Goal: Transaction & Acquisition: Purchase product/service

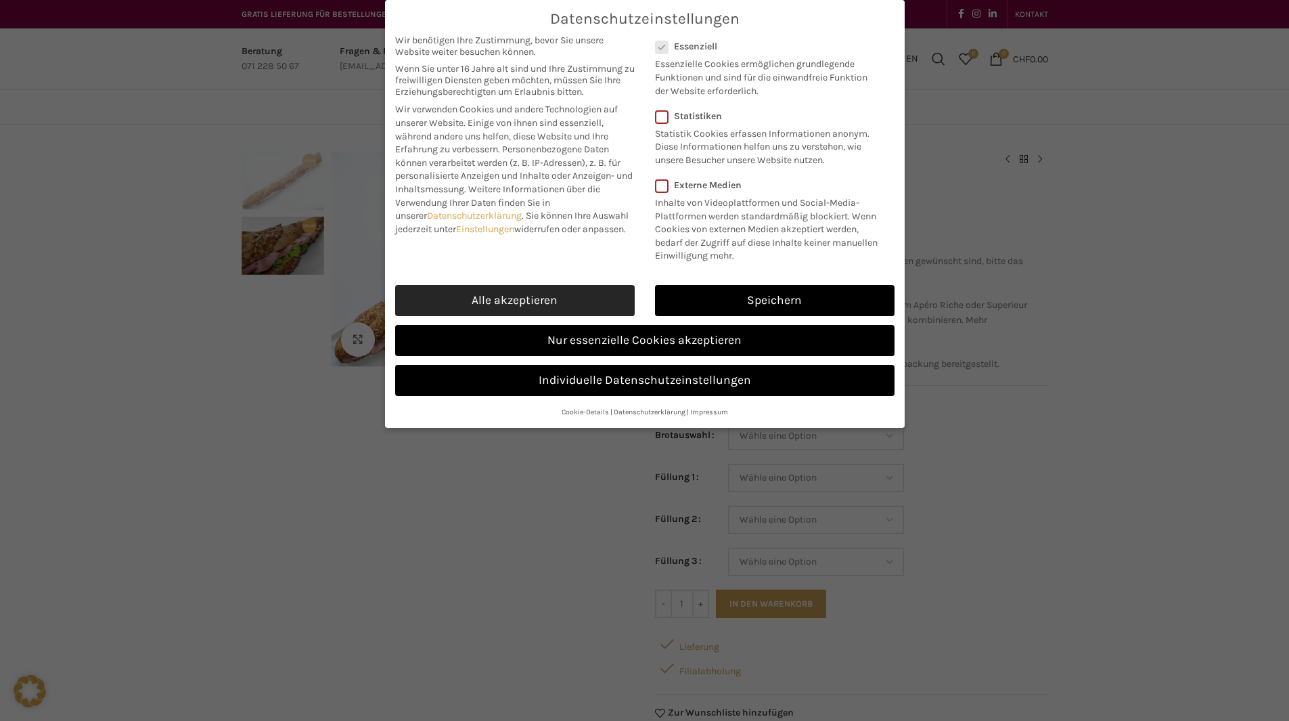
click at [591, 296] on link "Alle akzeptieren" at bounding box center [515, 300] width 240 height 31
checkbox input "true"
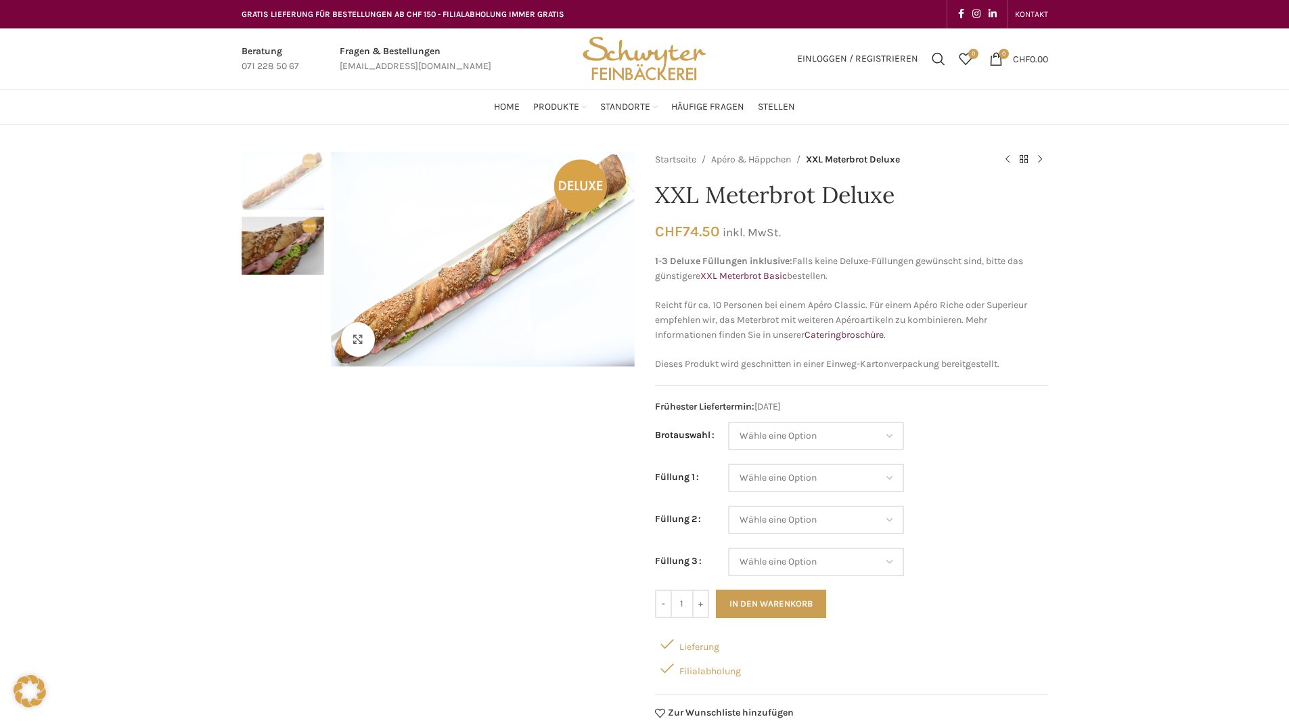
click at [734, 229] on small "inkl. MwSt." at bounding box center [752, 232] width 58 height 14
click at [784, 434] on select "Wähle eine Option Baguette Paillasse dunkel Paillasse knusper (Bild) Laugenbagu…" at bounding box center [816, 436] width 176 height 28
select select "Laugenbaguette"
click at [729, 422] on select "Wähle eine Option Baguette Paillasse dunkel Paillasse knusper (Bild) Laugenbagu…" at bounding box center [816, 436] width 176 height 28
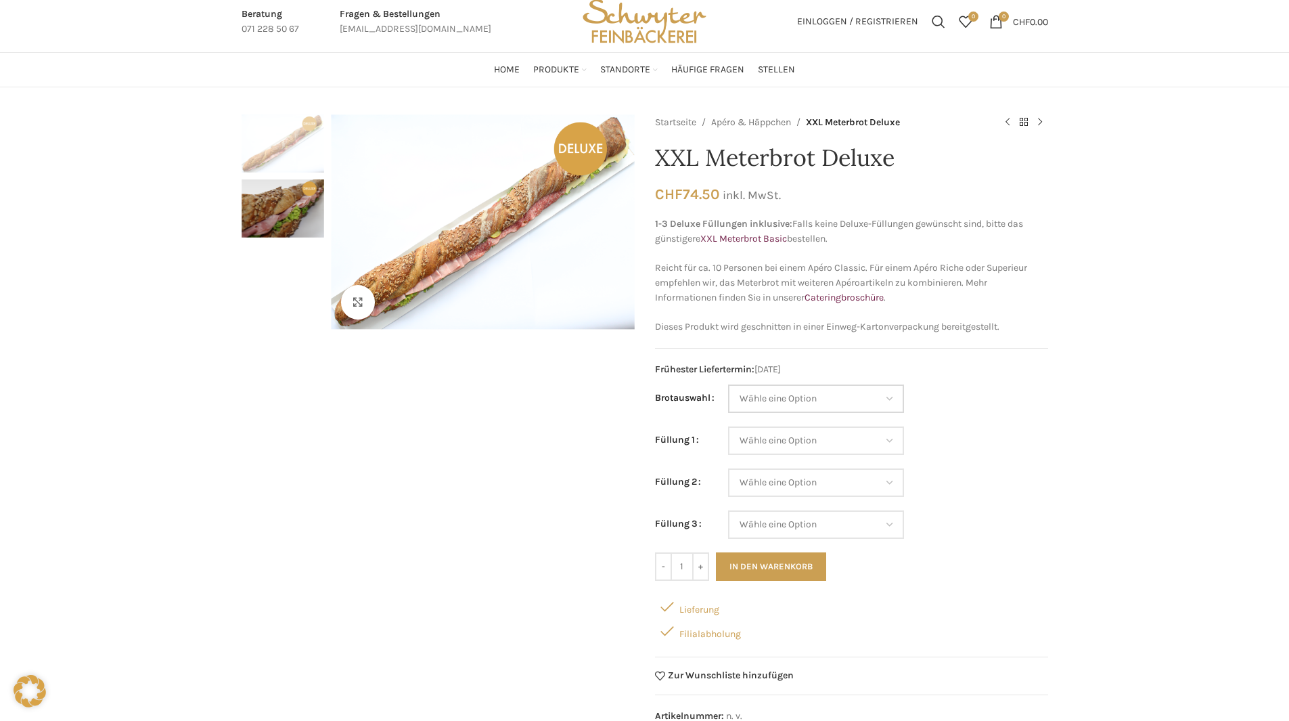
scroll to position [68, 0]
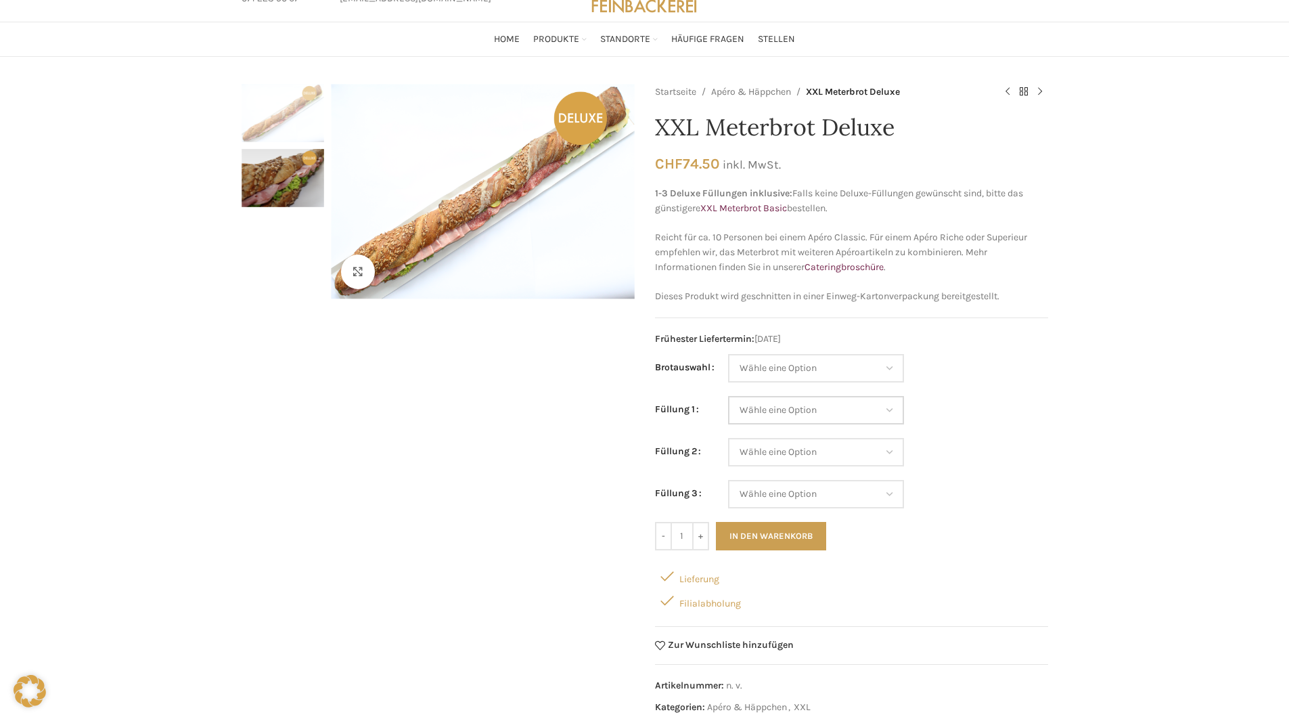
click at [757, 406] on select "Wähle eine Option Lachs (Deluxe) Roastbeef (Deluxe) Rohschinken (Deluxe) Mostbr…" at bounding box center [816, 410] width 176 height 28
click at [729, 396] on select "Wähle eine Option Lachs (Deluxe) Roastbeef (Deluxe) Rohschinken (Deluxe) Mostbr…" at bounding box center [816, 410] width 176 height 28
select select "Roastbeef (Deluxe)"
click at [780, 451] on select "Wähle eine Option Lachs (Deluxe) Roastbeef (Deluxe) Rohschinken (Deluxe) Mostbr…" at bounding box center [816, 452] width 176 height 28
select select "Thonmasse"
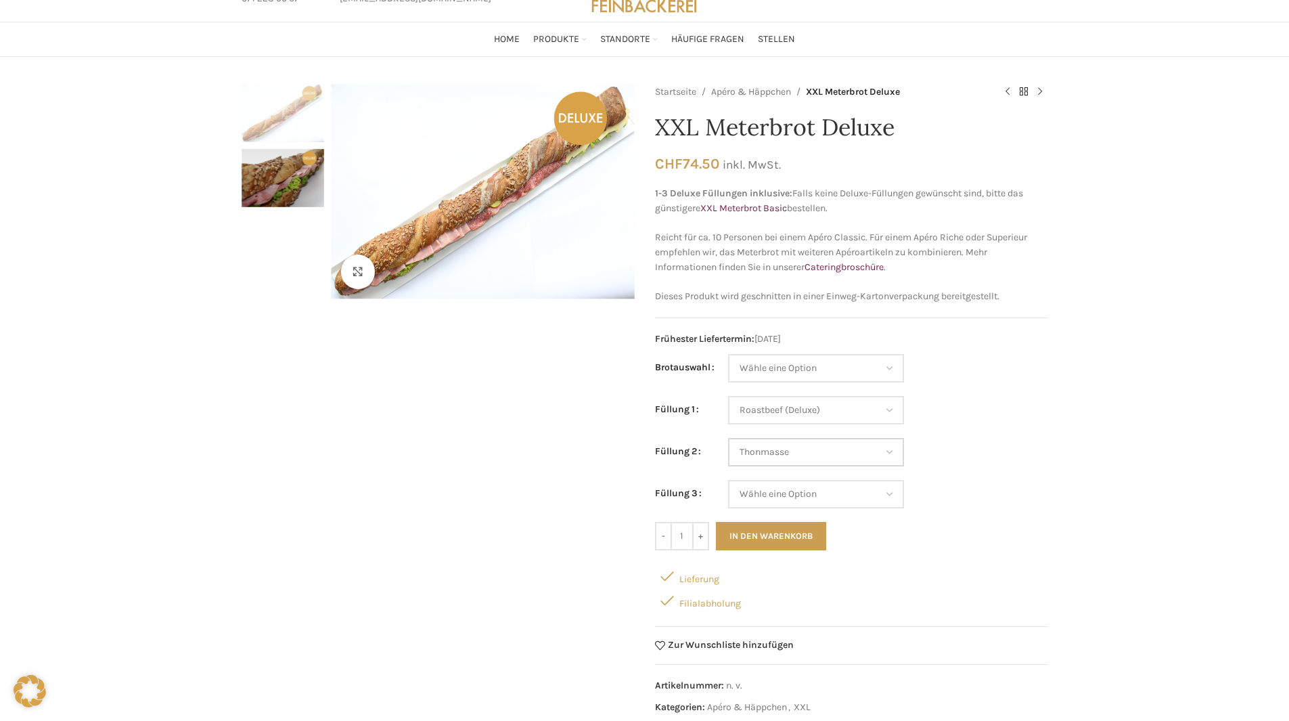
click at [729, 438] on select "Wähle eine Option Lachs (Deluxe) Roastbeef (Deluxe) Rohschinken (Deluxe) Mostbr…" at bounding box center [816, 452] width 176 height 28
select select "Roastbeef (Deluxe)"
select select "Thonmasse"
click at [784, 496] on select "Wähle eine Option Lachs (Deluxe) Roastbeef (Deluxe) Rohschinken (Deluxe) Mostbr…" at bounding box center [816, 494] width 176 height 28
select select "Rohschinken (Deluxe)"
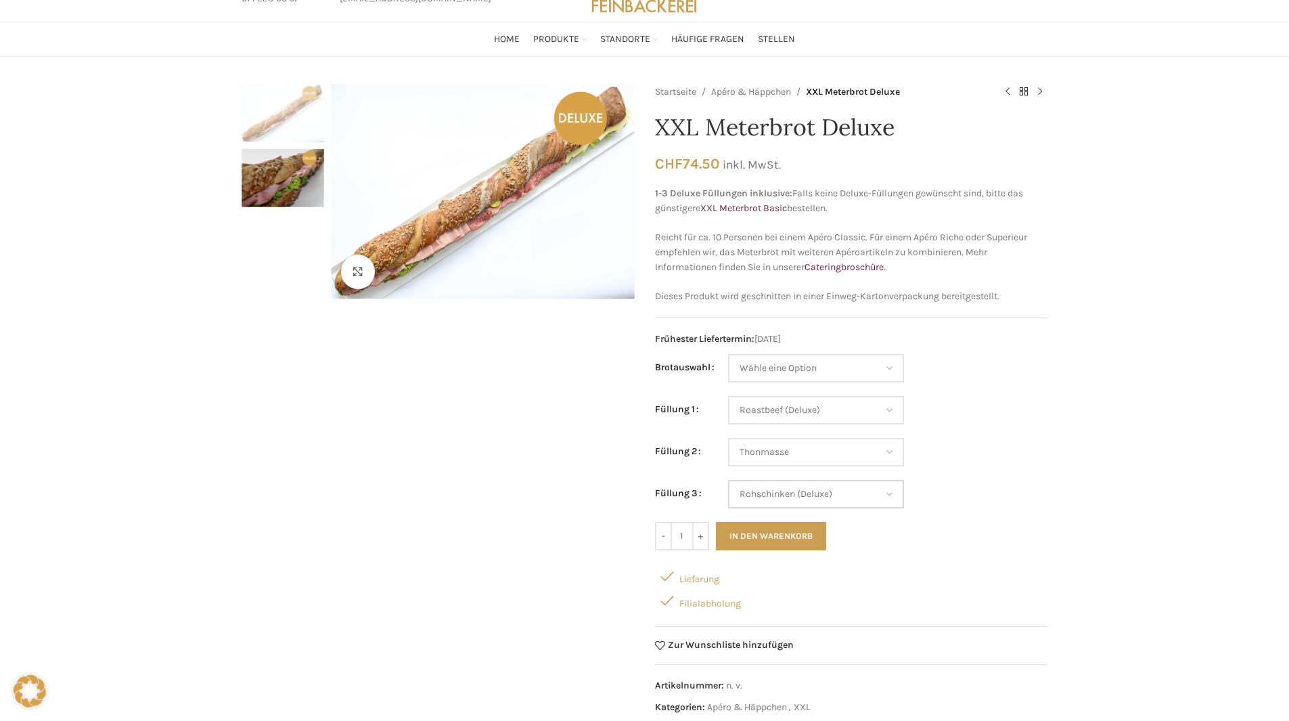
click at [729, 480] on select "Wähle eine Option Lachs (Deluxe) Roastbeef (Deluxe) Rohschinken (Deluxe) Mostbr…" at bounding box center [816, 494] width 176 height 28
select select "Roastbeef (Deluxe)"
select select "Thonmasse"
select select "Rohschinken (Deluxe)"
click at [839, 367] on select "Wähle eine Option Baguette Paillasse dunkel Paillasse knusper (Bild) Laugenbagu…" at bounding box center [816, 368] width 176 height 28
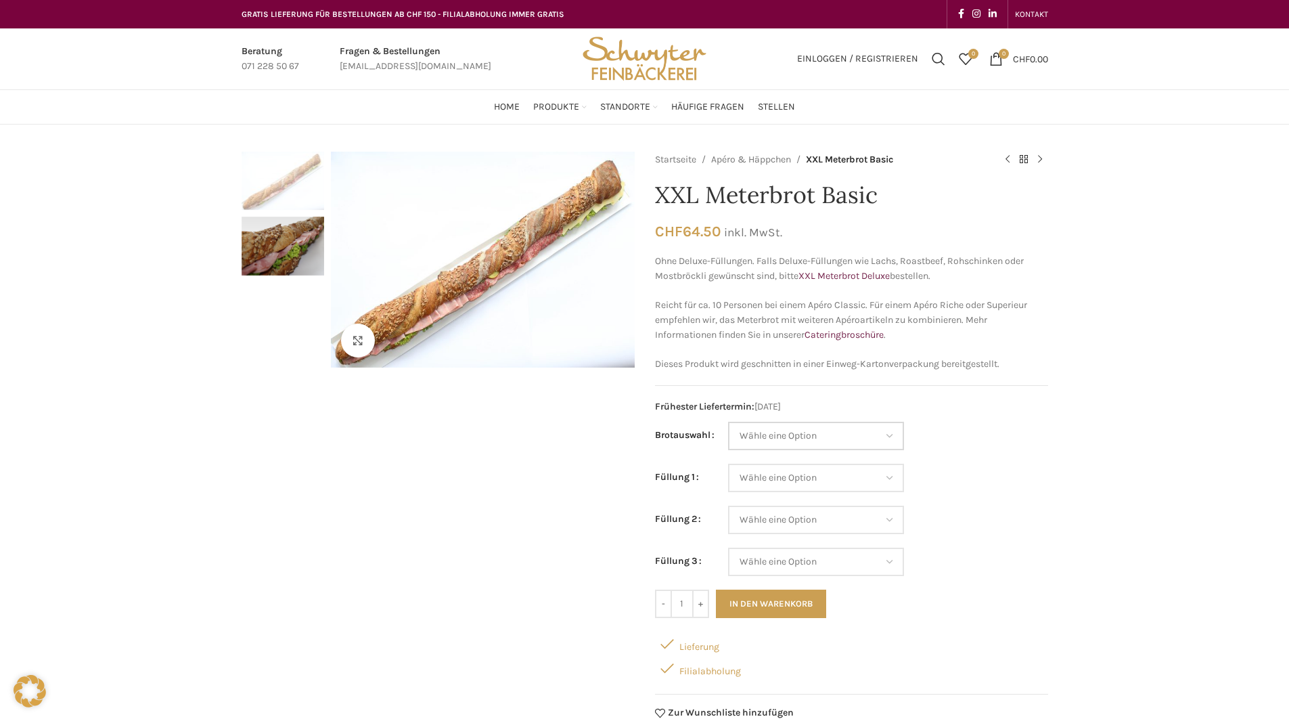
click at [796, 445] on select "Wähle eine Option Baguette Paillasse dunkel Paillasse knusper (Bild) Laugenbagu…" at bounding box center [816, 436] width 176 height 28
select select "Laugenbaguette"
click at [728, 422] on select "Wähle eine Option Baguette Paillasse dunkel Paillasse knusper (Bild) Laugenbagu…" at bounding box center [816, 436] width 176 height 28
click at [761, 473] on select "Wähle eine Option Salami Schinken Fleischkäse Trutenschinken Appenzellerkäse Gr…" at bounding box center [816, 478] width 176 height 28
click at [728, 464] on select "Wähle eine Option Salami Schinken Fleischkäse Trutenschinken Appenzellerkäse Gr…" at bounding box center [816, 478] width 176 height 28
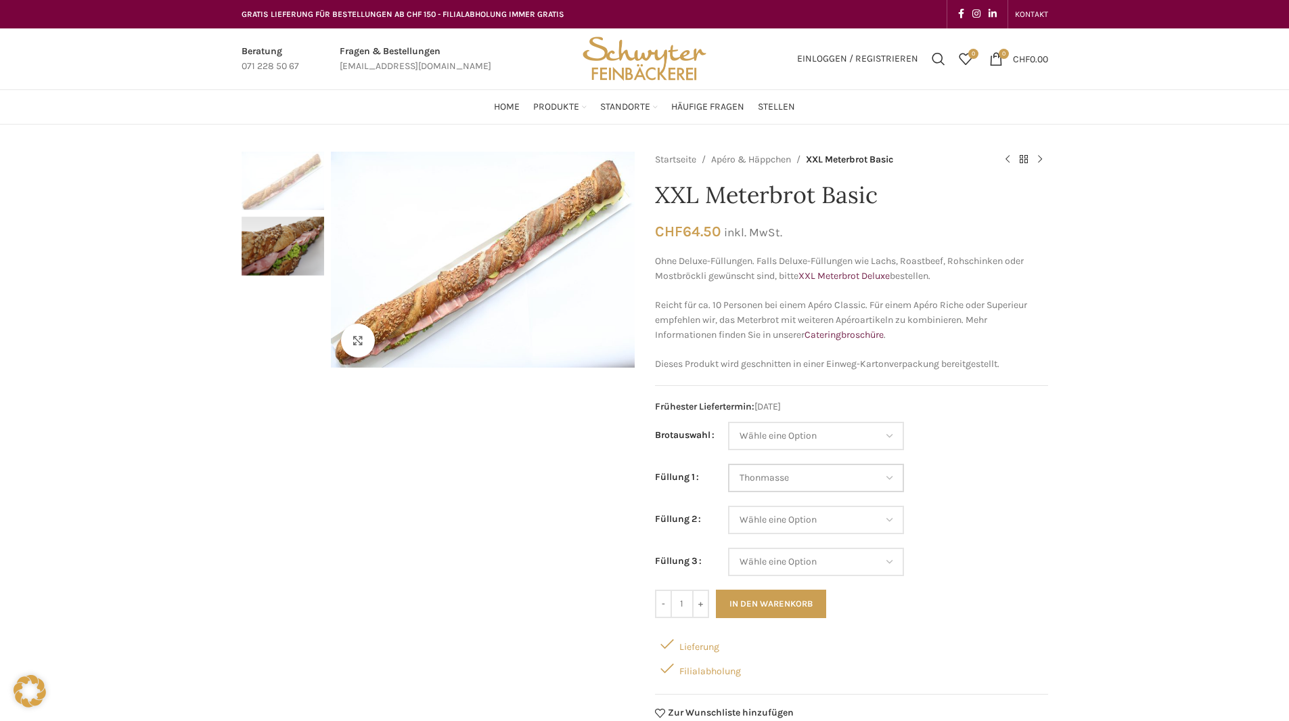
select select "Thonmasse"
click at [788, 522] on select "Wähle eine Option Salami Schinken Fleischkäse Trutenschinken Appenzellerkäse Gr…" at bounding box center [816, 519] width 176 height 28
select select "Eimasse"
click at [728, 505] on select "Wähle eine Option Salami Schinken Fleischkäse Trutenschinken Appenzellerkäse Gr…" at bounding box center [816, 519] width 176 height 28
select select "Thonmasse"
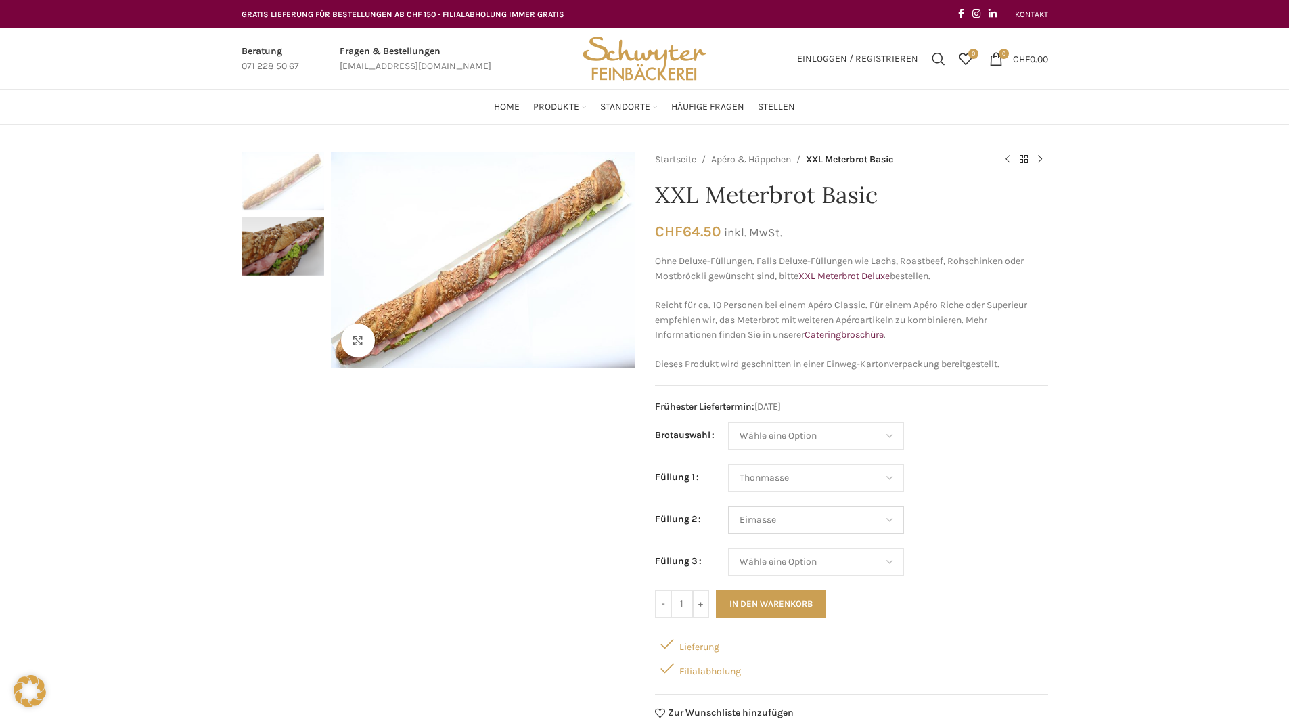
select select "Eimasse"
click at [777, 556] on select "Wähle eine Option Salami Schinken Fleischkäse Trutenschinken Appenzellerkäse Gr…" at bounding box center [816, 561] width 176 height 28
select select "Kräuterquark"
click at [728, 547] on select "Wähle eine Option Salami Schinken Fleischkäse Trutenschinken Appenzellerkäse Gr…" at bounding box center [816, 561] width 176 height 28
select select "Thonmasse"
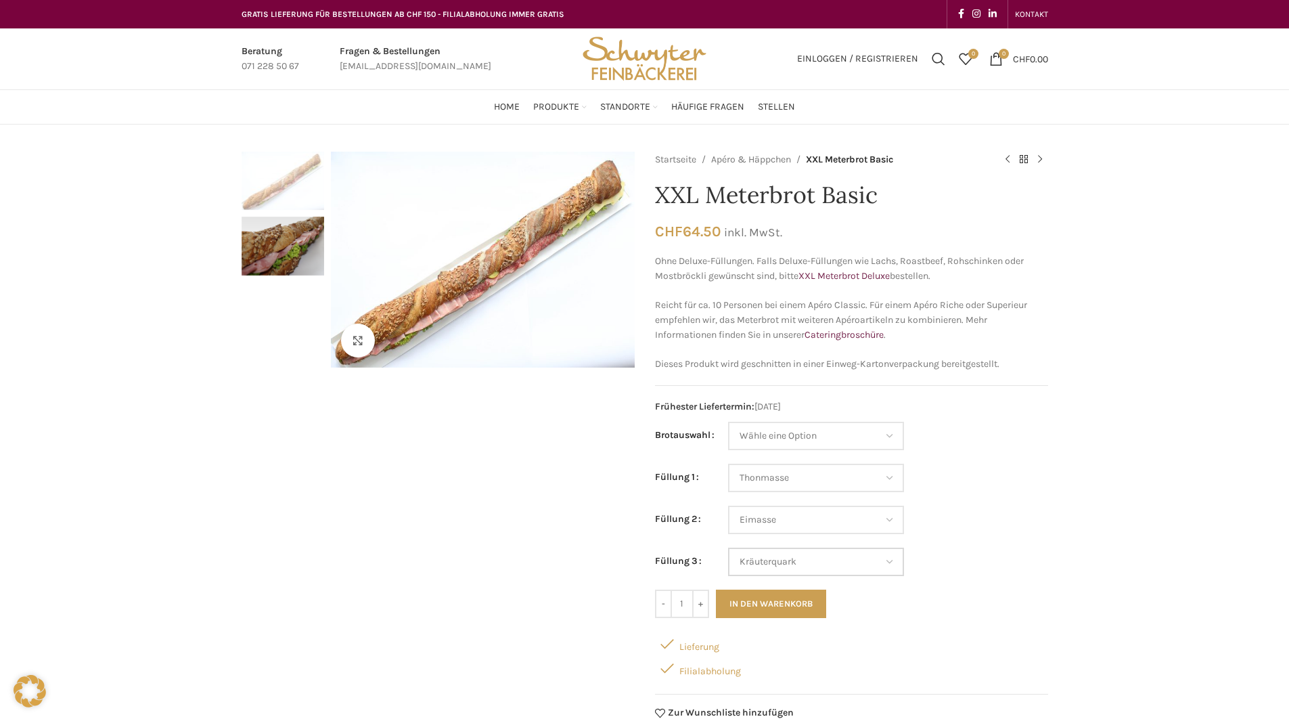
select select "Eimasse"
select select "Kräuterquark"
